Goal: Find contact information: Find contact information

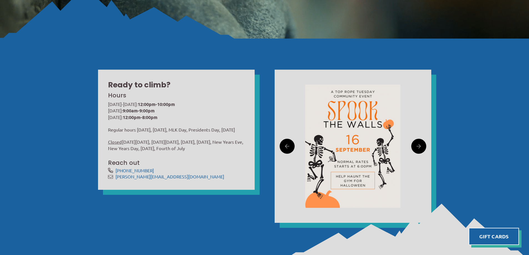
scroll to position [167, 0]
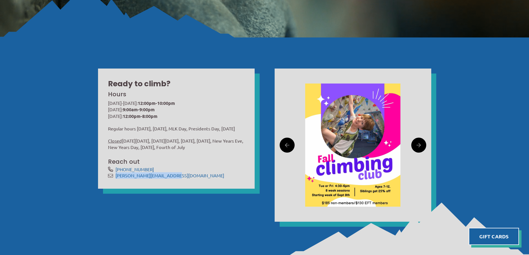
drag, startPoint x: 175, startPoint y: 180, endPoint x: 116, endPoint y: 184, distance: 59.0
click at [116, 179] on span "[PERSON_NAME][EMAIL_ADDRESS][DOMAIN_NAME]" at bounding box center [179, 175] width 129 height 6
copy link "[PERSON_NAME][EMAIL_ADDRESS][DOMAIN_NAME]"
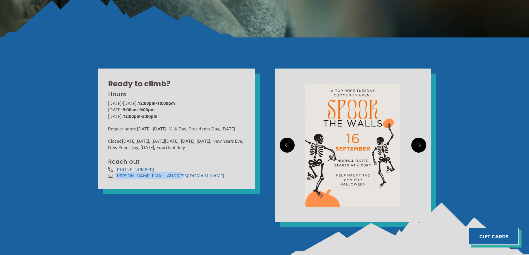
drag, startPoint x: 10, startPoint y: 173, endPoint x: 11, endPoint y: 162, distance: 10.9
click at [10, 173] on div "Ready to climb? Hours [DATE]-[DATE]: 12:00pm-10:00pm [DATE]: 9:00am-9:00pm [DAT…" at bounding box center [264, 146] width 529 height 219
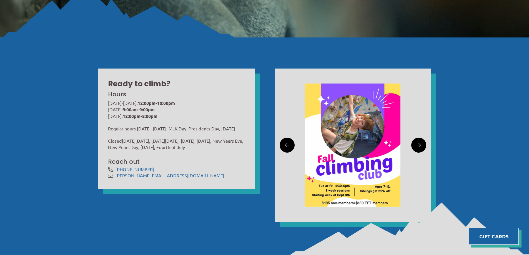
click at [42, 140] on div "Ready to climb? Hours [DATE]-[DATE]: 12:00pm-10:00pm [DATE]: 9:00am-9:00pm [DAT…" at bounding box center [264, 146] width 529 height 219
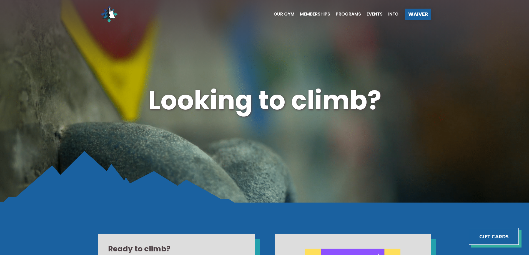
scroll to position [0, 0]
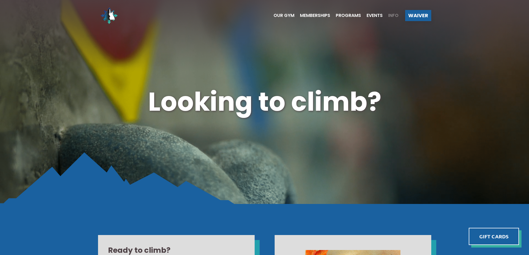
click at [391, 15] on span "Info" at bounding box center [393, 15] width 10 height 4
